Goal: Task Accomplishment & Management: Manage account settings

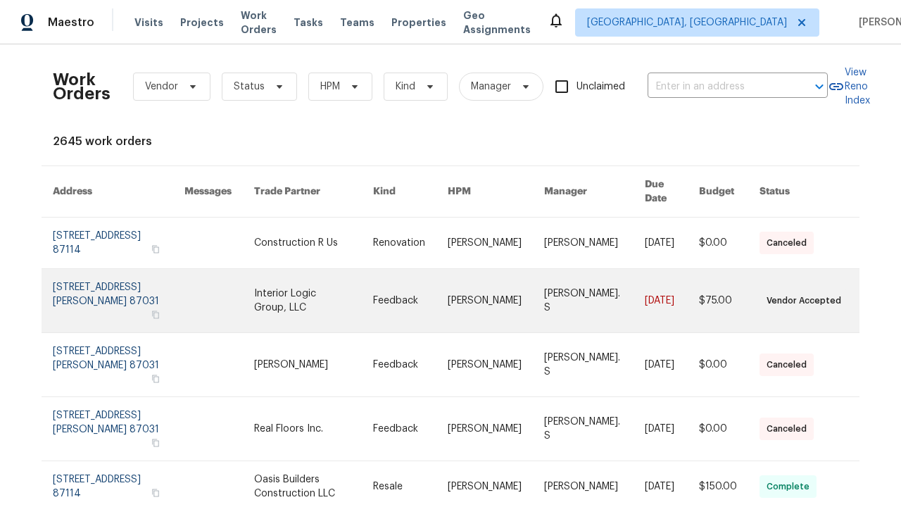
click at [448, 280] on link at bounding box center [410, 300] width 75 height 63
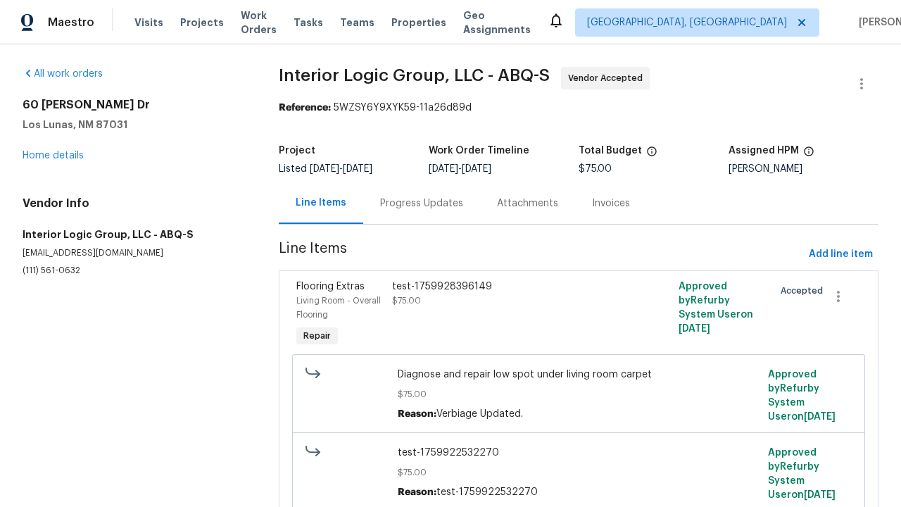
click at [578, 315] on div "test-1759928396149 $75.00" at bounding box center [507, 314] width 239 height 79
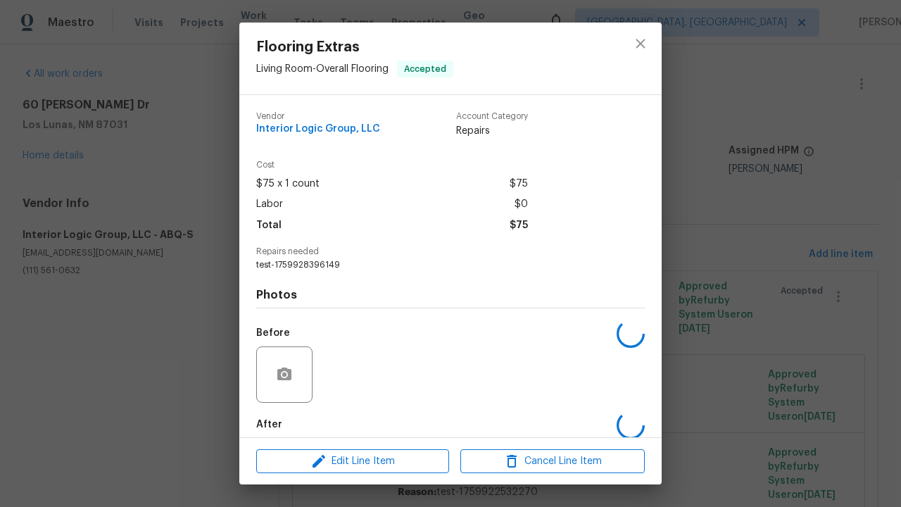
click at [353, 461] on span "Edit Line Item" at bounding box center [353, 462] width 184 height 18
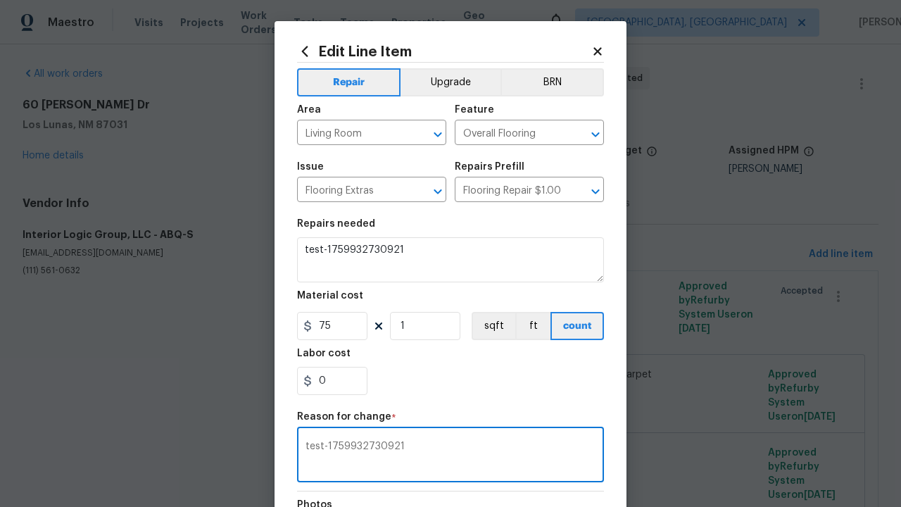
type textarea "test-1759932730921"
checkbox input "true"
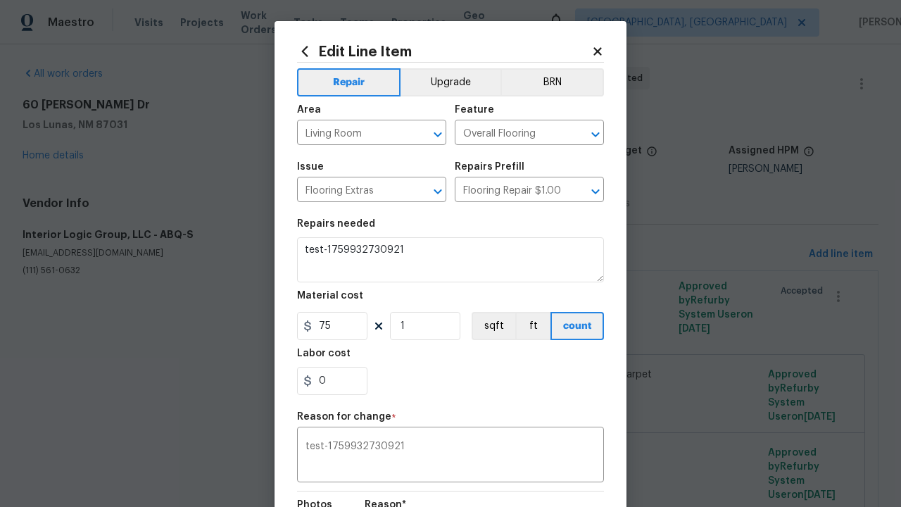
type textarea "test-1759932730921"
